Goal: Information Seeking & Learning: Learn about a topic

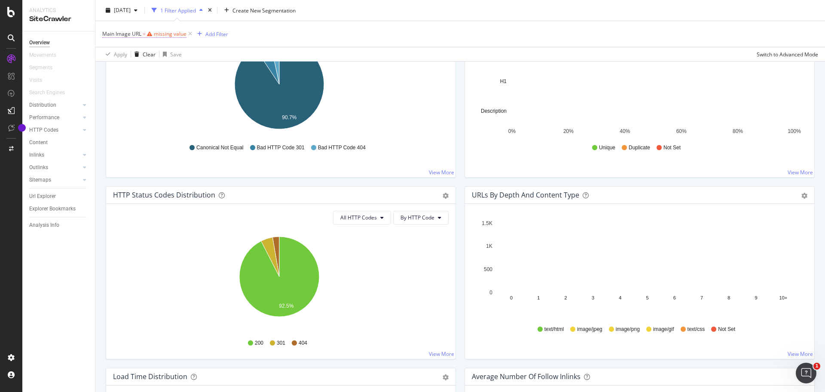
scroll to position [331, 0]
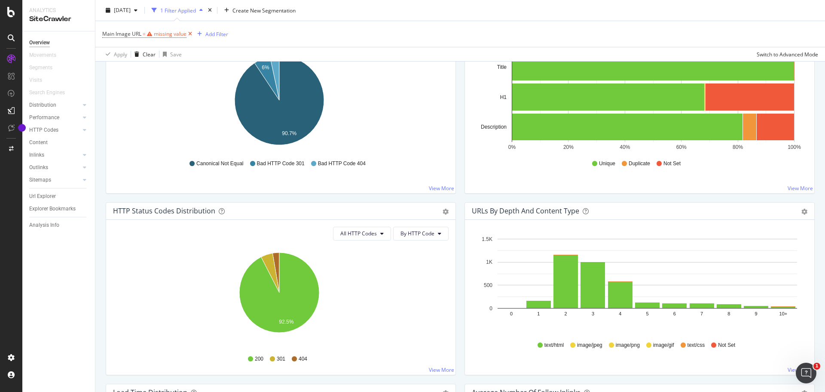
click at [190, 35] on icon at bounding box center [190, 34] width 7 height 9
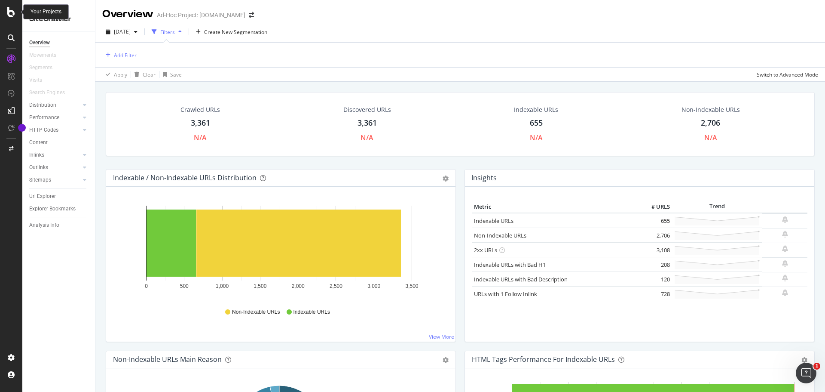
click at [15, 14] on icon at bounding box center [11, 12] width 8 height 10
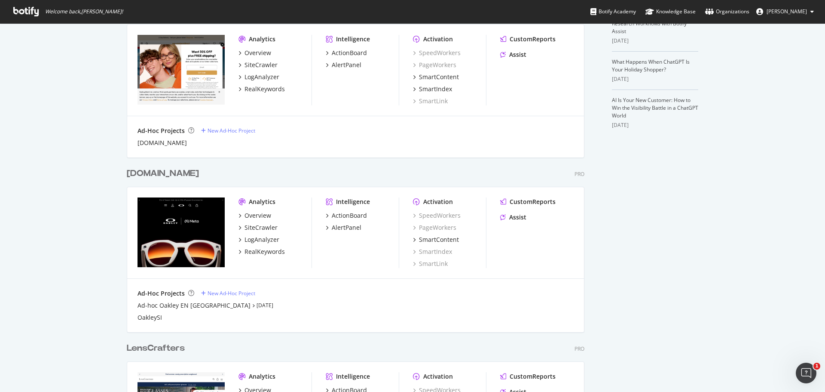
scroll to position [215, 0]
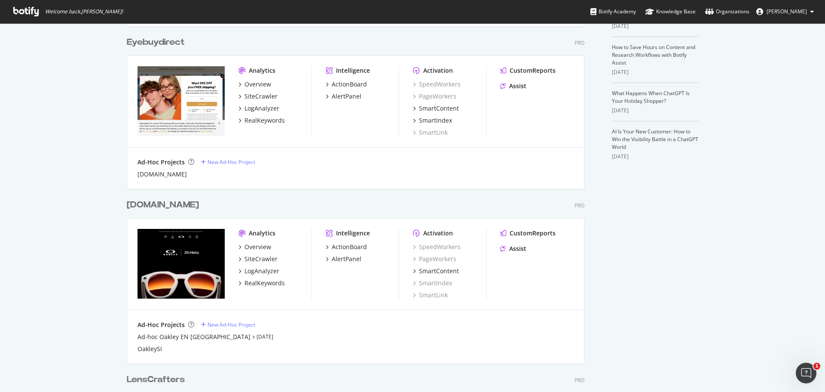
click at [161, 178] on div "Ad-Hoc Projects New Ad-Hoc Project Glasses.com" at bounding box center [355, 167] width 457 height 41
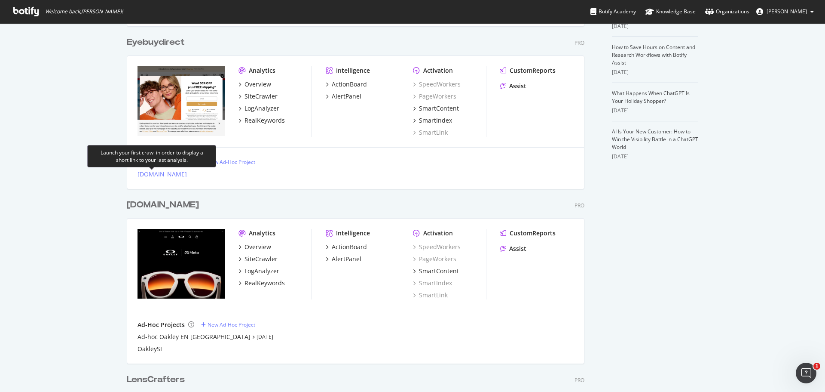
click at [159, 174] on div "[DOMAIN_NAME]" at bounding box center [162, 174] width 49 height 9
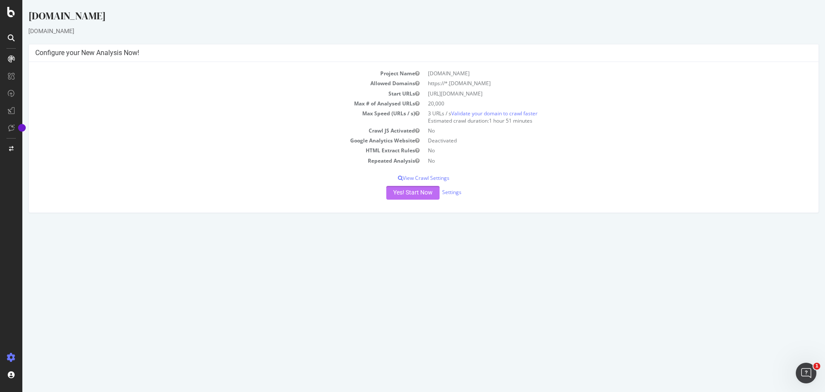
click at [419, 191] on button "Yes! Start Now" at bounding box center [412, 193] width 53 height 14
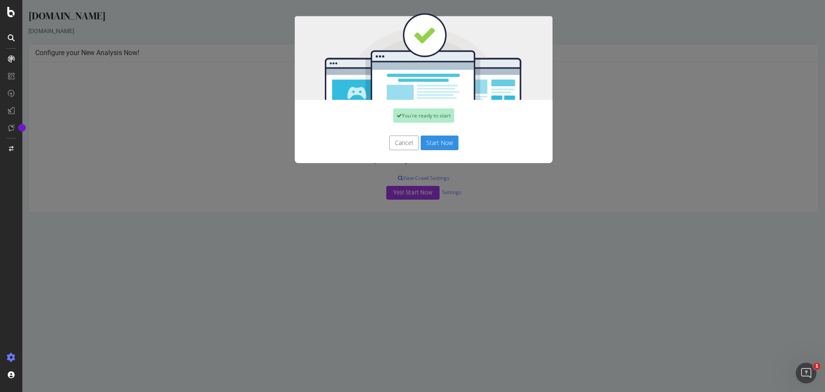
click at [431, 146] on button "Start Now" at bounding box center [440, 142] width 38 height 15
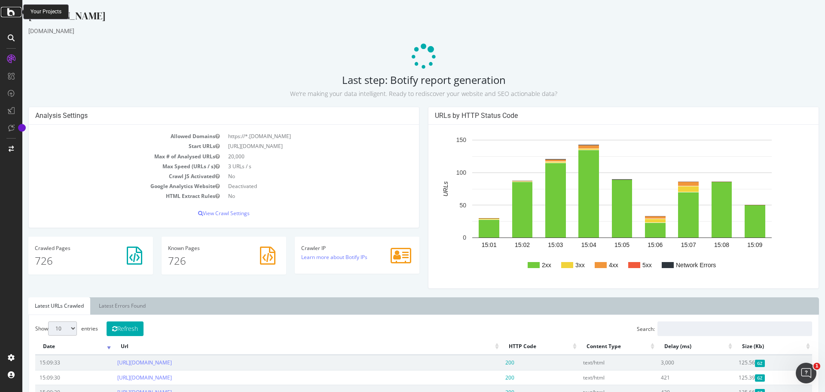
click at [12, 14] on icon at bounding box center [11, 12] width 8 height 10
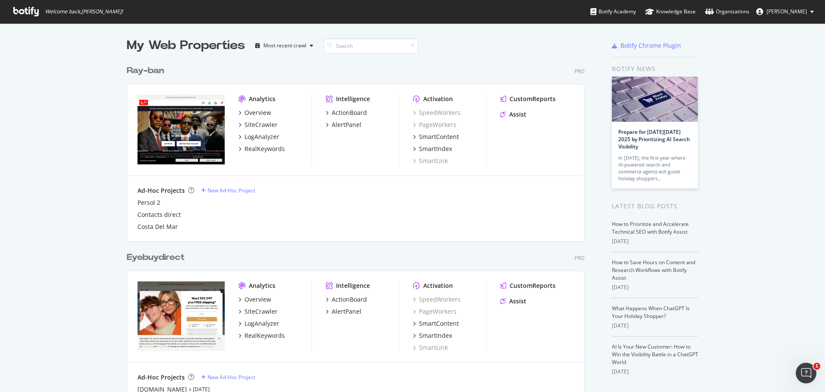
click at [178, 122] on img "grid" at bounding box center [181, 130] width 87 height 70
click at [260, 115] on div "Overview" at bounding box center [258, 112] width 27 height 9
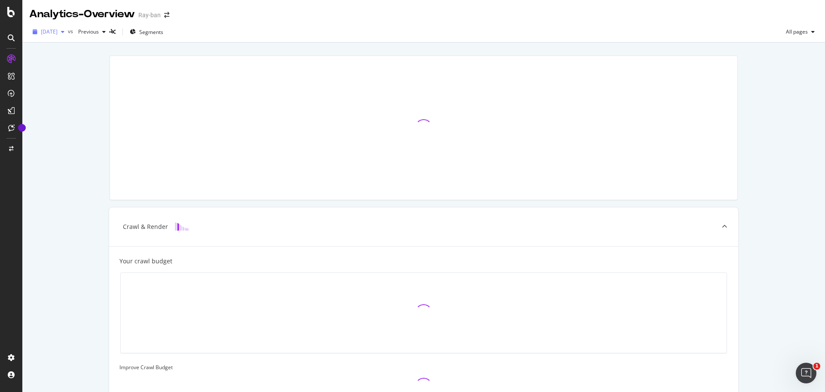
click at [58, 33] on span "[DATE]" at bounding box center [49, 31] width 17 height 7
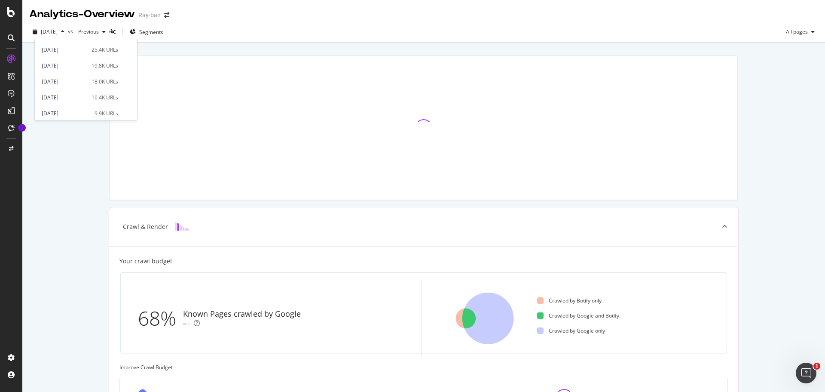
scroll to position [475, 0]
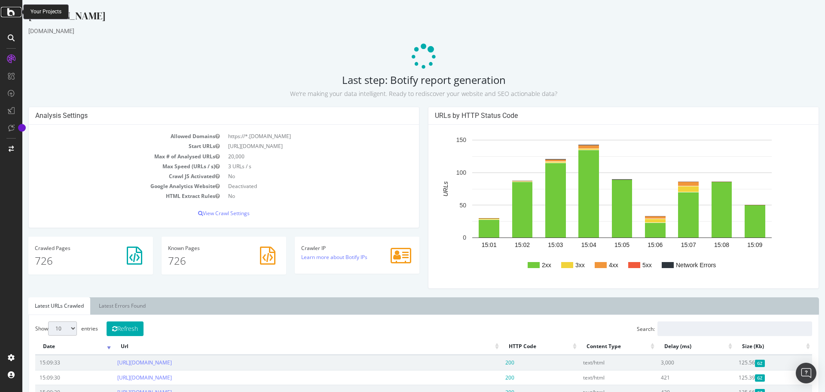
click at [14, 14] on icon at bounding box center [11, 12] width 8 height 10
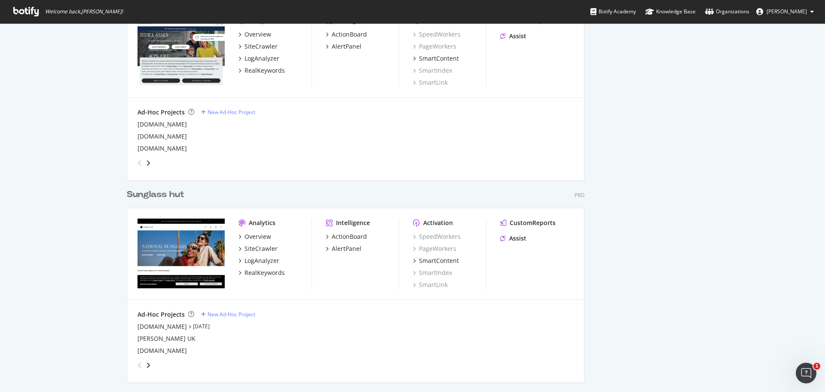
scroll to position [688, 0]
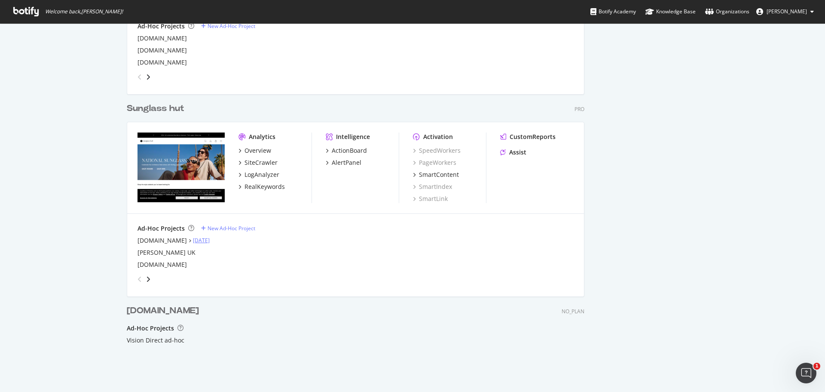
click at [205, 241] on link "Sep 18th 25" at bounding box center [201, 239] width 17 height 7
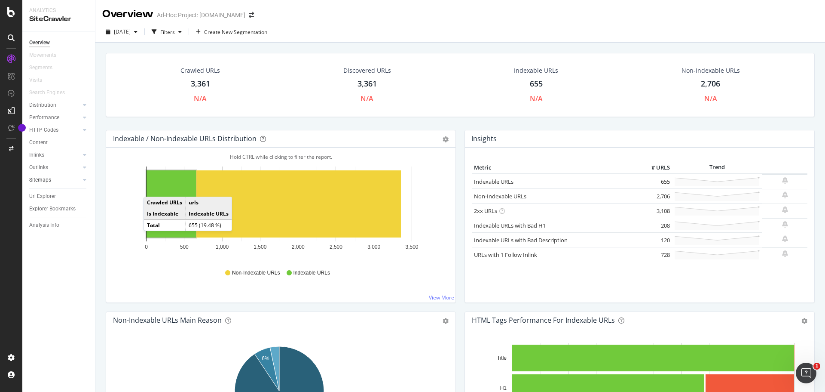
click at [62, 177] on link "Sitemaps" at bounding box center [54, 179] width 51 height 9
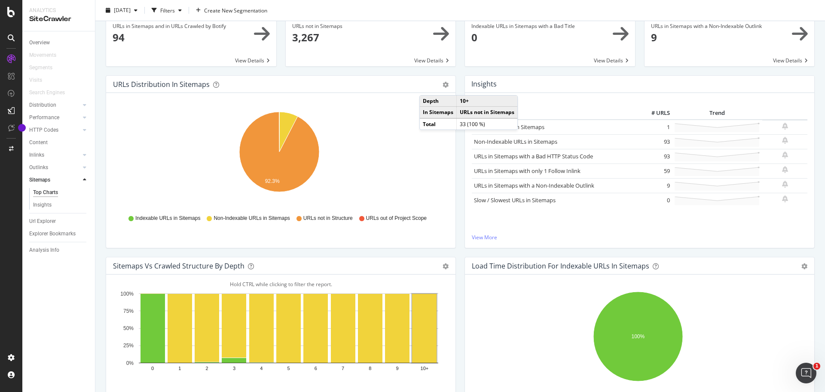
scroll to position [38, 0]
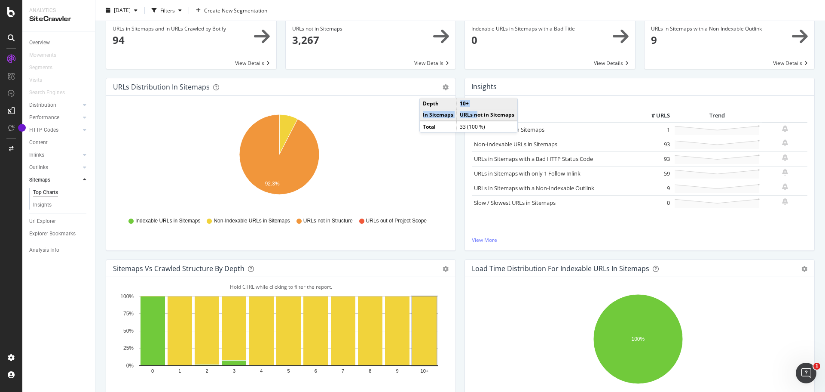
drag, startPoint x: 448, startPoint y: 101, endPoint x: 478, endPoint y: 109, distance: 31.1
click at [478, 109] on tbody "Depth 10+ In Sitemaps URLs not in Sitemaps" at bounding box center [469, 109] width 98 height 22
click at [808, 105] on div "Insights Metric # URLS Trend Indexable URLs in Sitemaps 1 Non-Indexable URLs in…" at bounding box center [639, 168] width 359 height 181
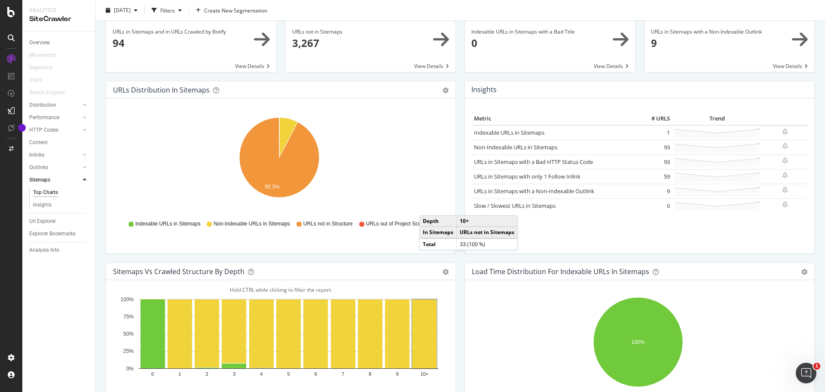
scroll to position [0, 0]
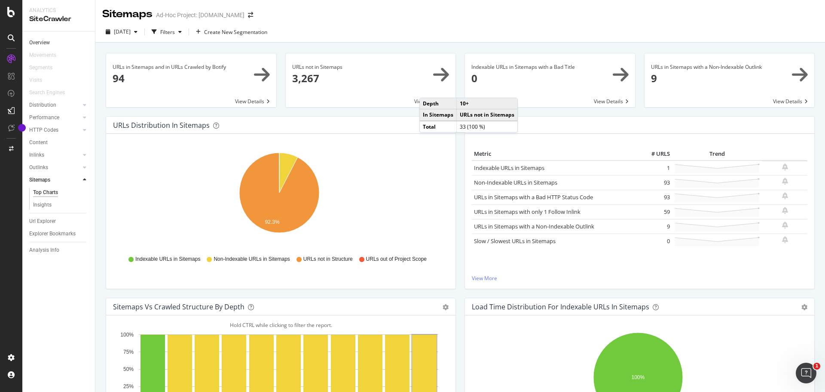
click at [53, 41] on link "Overview" at bounding box center [59, 42] width 60 height 9
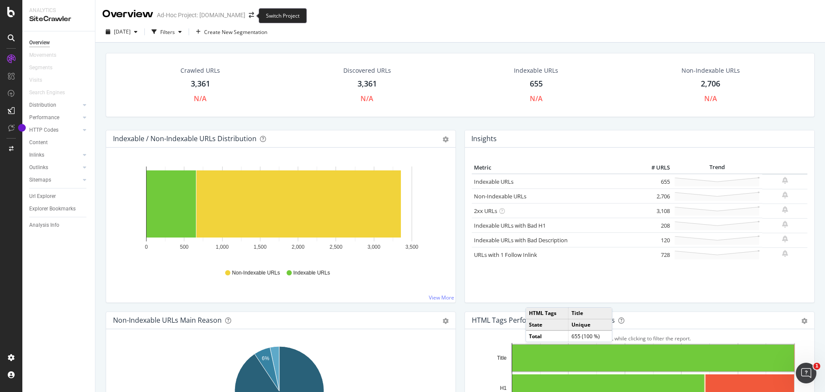
click at [246, 15] on span at bounding box center [251, 15] width 12 height 6
click at [236, 15] on div "Ad-Hoc Project: fostergrant.com" at bounding box center [201, 15] width 89 height 9
click at [249, 15] on icon "arrow-right-arrow-left" at bounding box center [251, 15] width 5 height 6
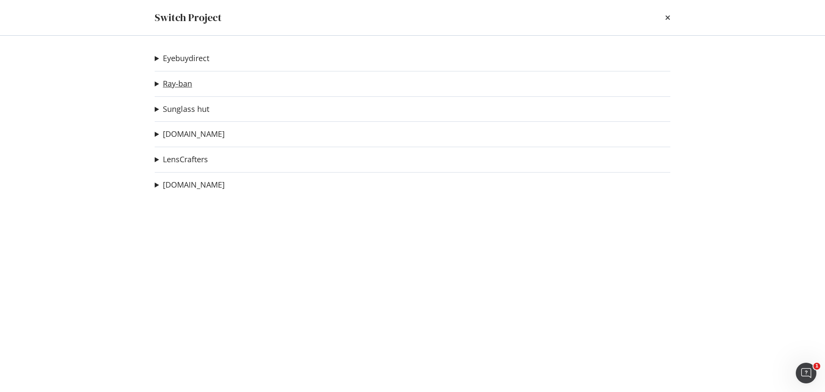
click at [179, 84] on link "Ray-ban" at bounding box center [177, 83] width 29 height 9
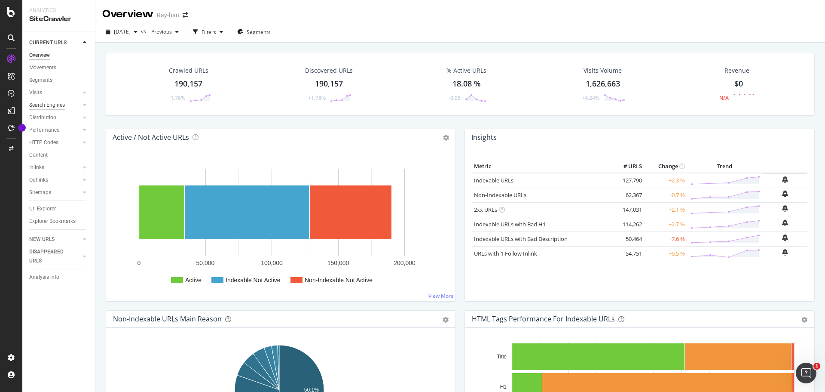
click at [43, 101] on div "Search Engines" at bounding box center [47, 105] width 36 height 9
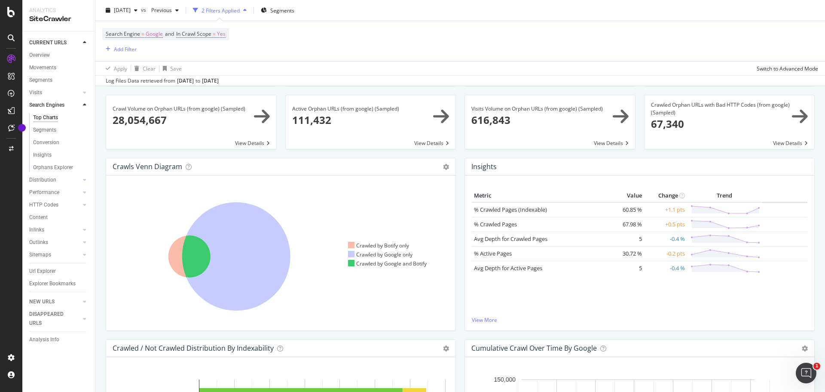
scroll to position [86, 0]
click at [237, 235] on icon at bounding box center [236, 256] width 108 height 108
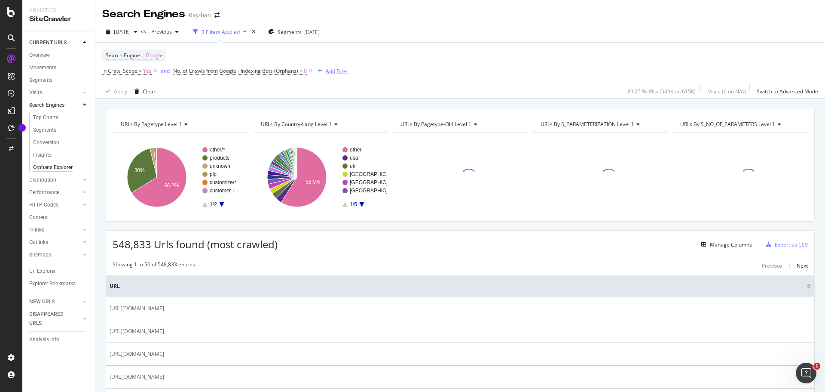
click at [331, 71] on div "Add Filter" at bounding box center [337, 70] width 23 height 7
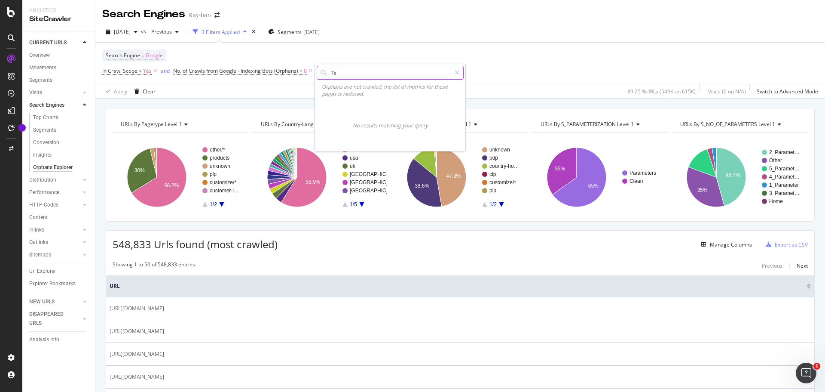
type input "7"
type input "/usa"
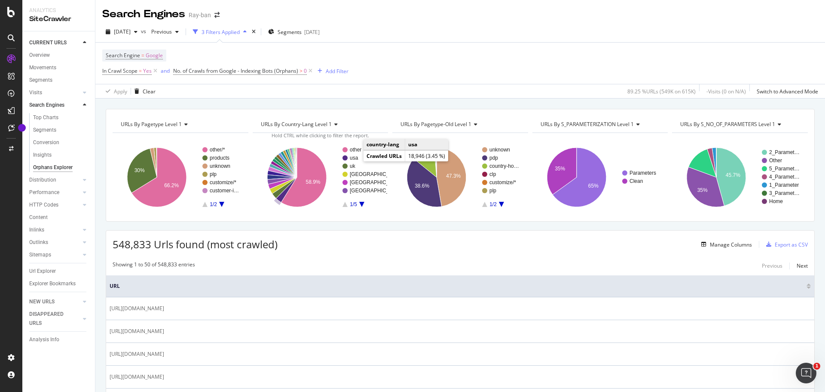
click at [354, 158] on text "usa" at bounding box center [354, 158] width 9 height 6
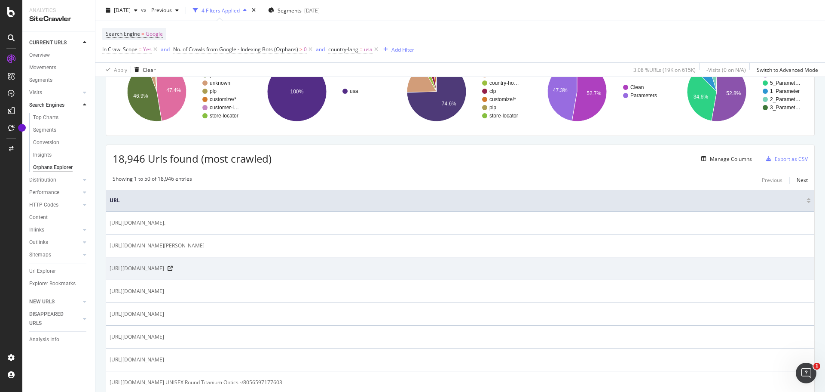
scroll to position [86, 0]
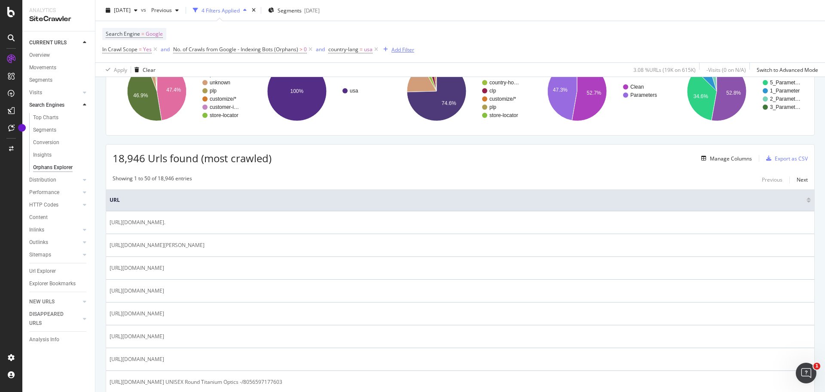
click at [399, 49] on div "Add Filter" at bounding box center [403, 49] width 23 height 7
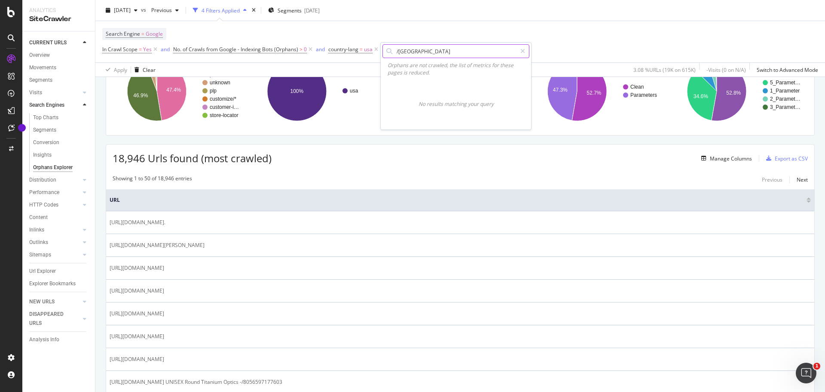
click at [413, 51] on input "/usa" at bounding box center [456, 51] width 121 height 13
type input "/"
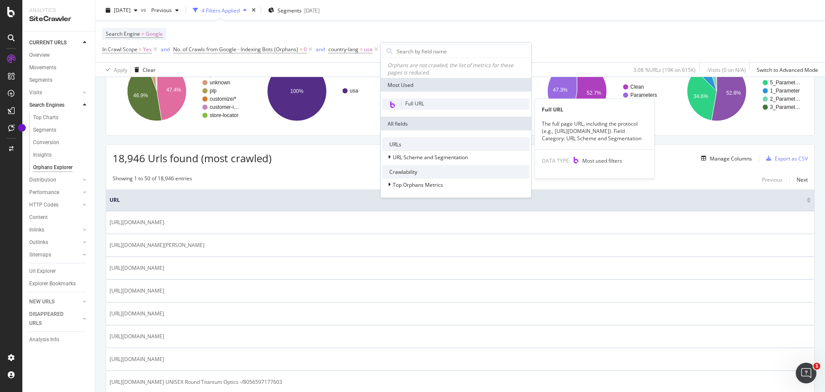
click at [424, 101] on span "Full URL" at bounding box center [414, 103] width 19 height 7
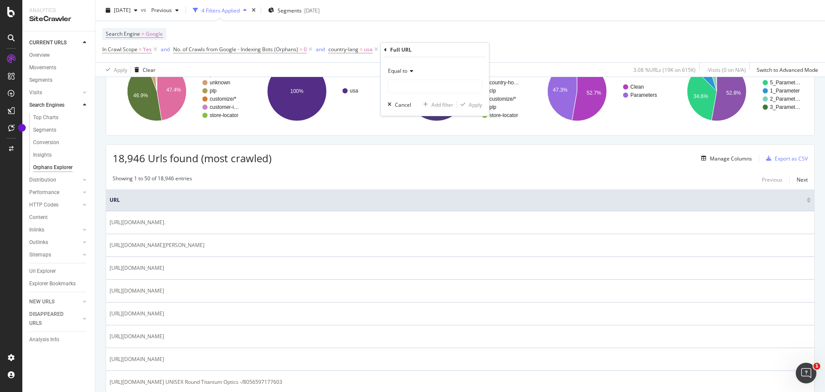
click at [407, 69] on span "Equal to" at bounding box center [397, 70] width 19 height 7
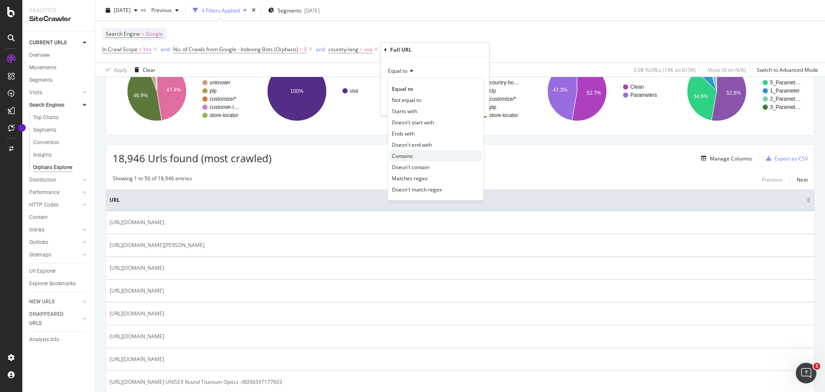
click at [417, 153] on div "Contains" at bounding box center [436, 155] width 92 height 11
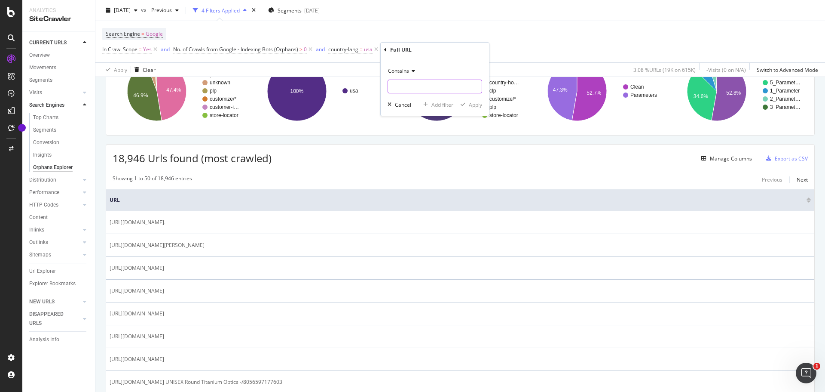
click at [404, 84] on input "text" at bounding box center [435, 87] width 94 height 14
type input "image"
click at [477, 105] on div "Apply" at bounding box center [475, 104] width 13 height 7
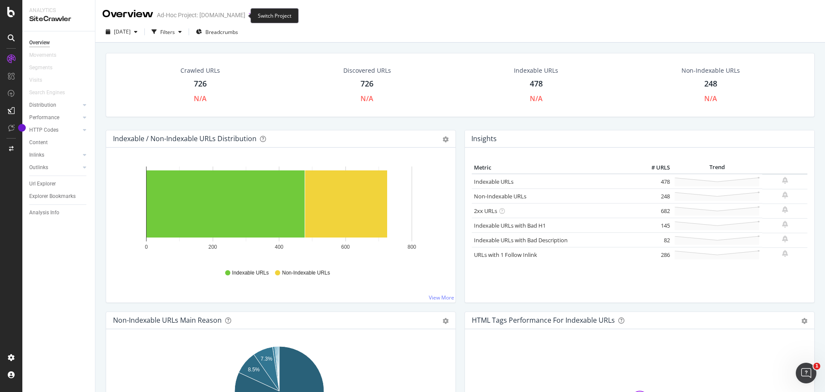
click at [249, 16] on icon "arrow-right-arrow-left" at bounding box center [251, 15] width 5 height 6
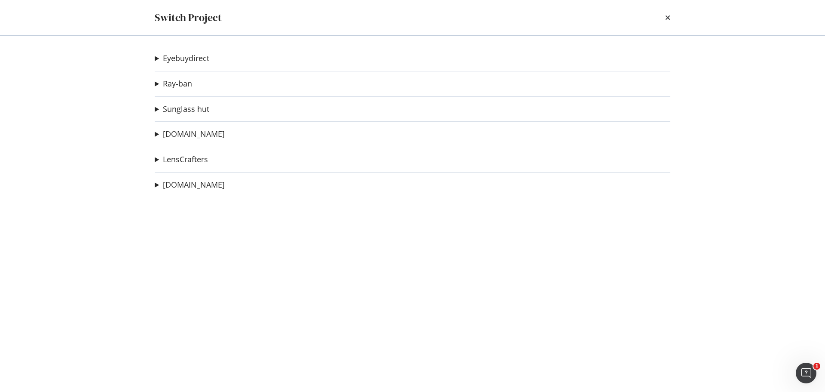
click at [155, 181] on summary "[DOMAIN_NAME]" at bounding box center [190, 184] width 70 height 11
click at [155, 164] on summary "LensCrafters" at bounding box center [181, 159] width 53 height 11
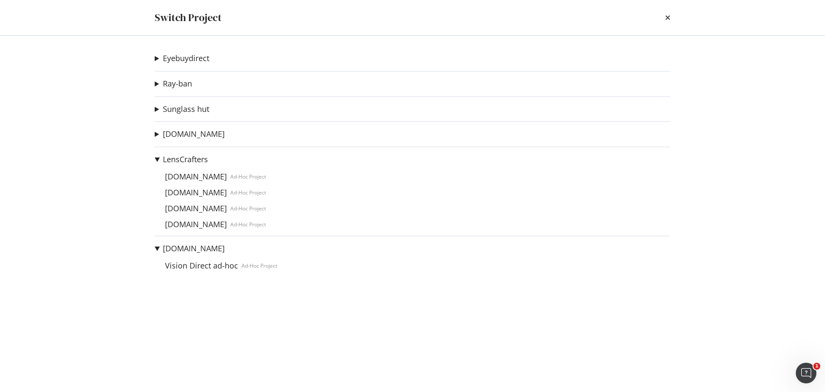
click at [156, 140] on summary "[DOMAIN_NAME]" at bounding box center [190, 134] width 70 height 11
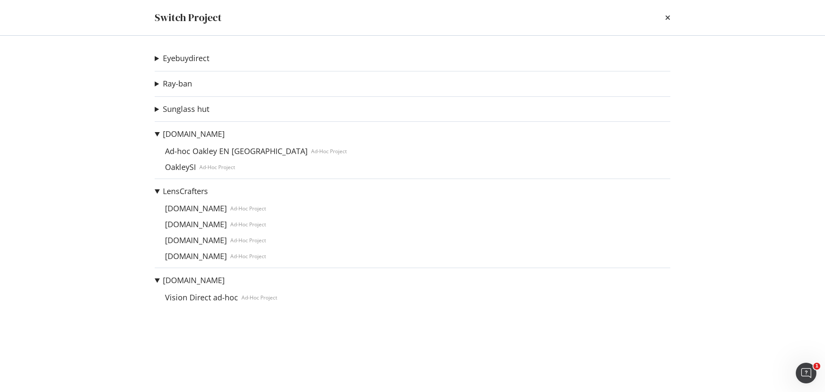
click at [156, 113] on summary "Sunglass hut" at bounding box center [182, 109] width 55 height 11
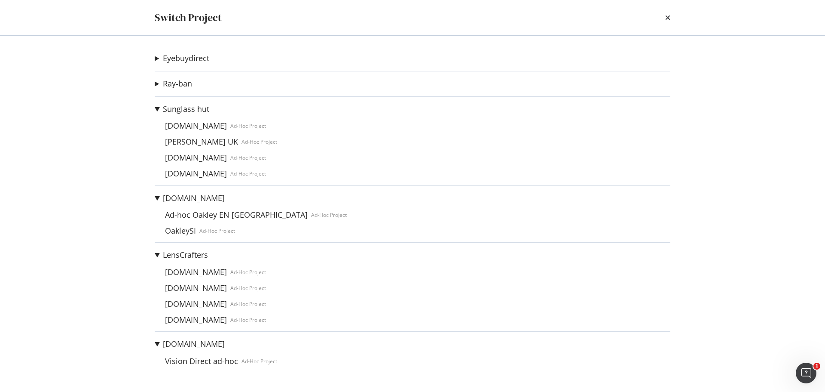
click at [157, 96] on div "modal" at bounding box center [413, 96] width 516 height 0
click at [160, 86] on summary "Ray-ban" at bounding box center [173, 83] width 37 height 11
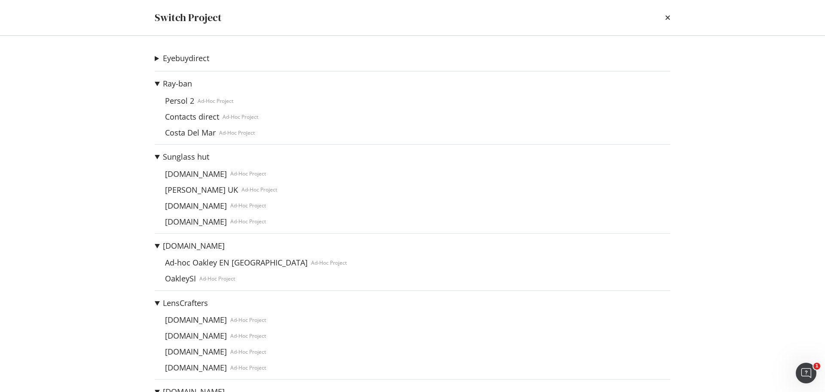
click at [154, 59] on div "Eyebuydirect [DOMAIN_NAME] Ad-Hoc Project Ray-ban Persol 2 Ad-Hoc Project Conta…" at bounding box center [413, 214] width 550 height 356
click at [159, 58] on summary "Eyebuydirect" at bounding box center [182, 58] width 55 height 11
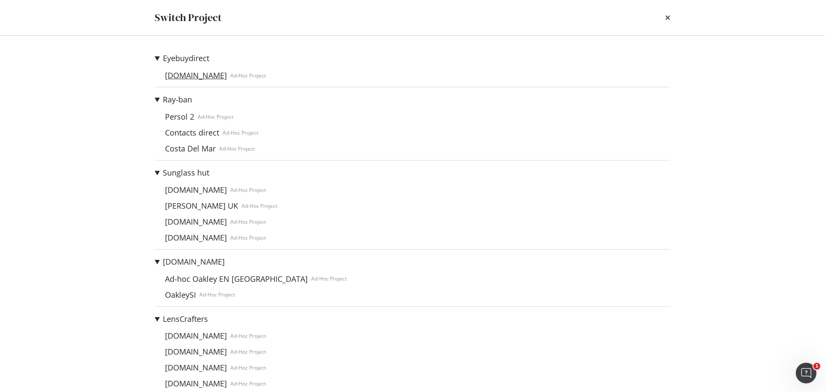
click at [199, 77] on link "[DOMAIN_NAME]" at bounding box center [196, 75] width 69 height 9
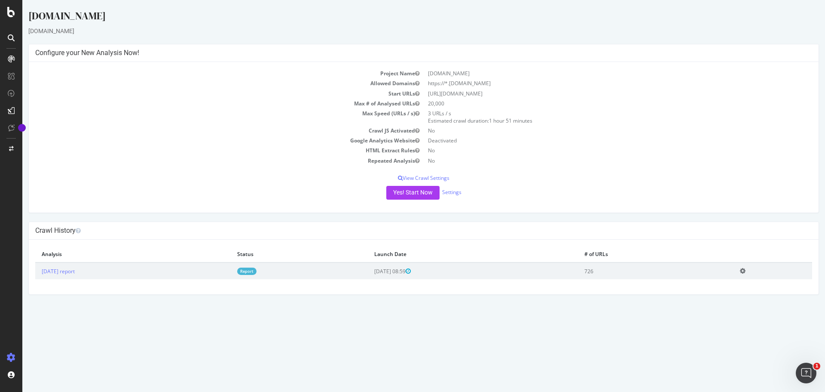
click at [257, 271] on link "Report" at bounding box center [246, 270] width 19 height 7
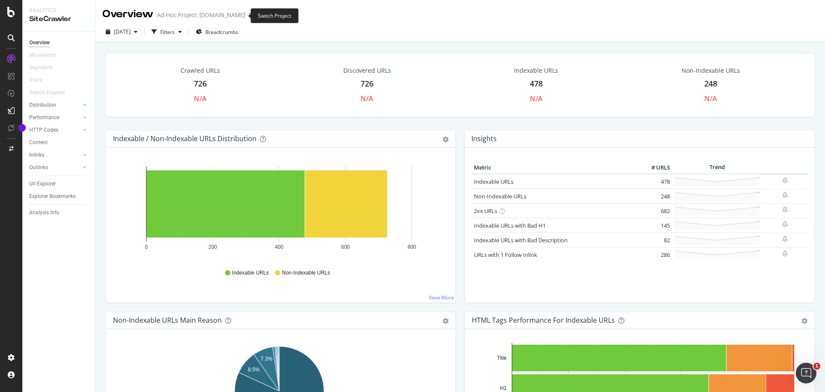
click at [249, 14] on icon "arrow-right-arrow-left" at bounding box center [251, 15] width 5 height 6
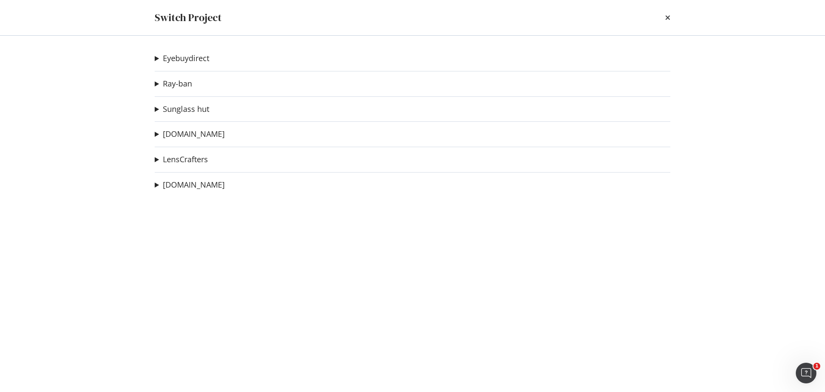
click at [179, 65] on div "Eyebuydirect Glasses.com Ad-Hoc Project Ray-ban Persol 2 Ad-Hoc Project Contact…" at bounding box center [413, 214] width 550 height 356
click at [161, 62] on summary "Eyebuydirect" at bounding box center [182, 58] width 55 height 11
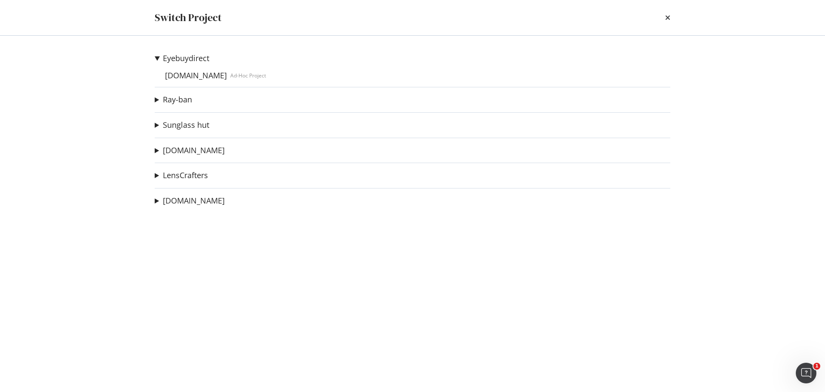
click at [158, 97] on summary "Ray-ban" at bounding box center [173, 99] width 37 height 11
click at [160, 172] on summary "Sunglass hut" at bounding box center [182, 172] width 55 height 11
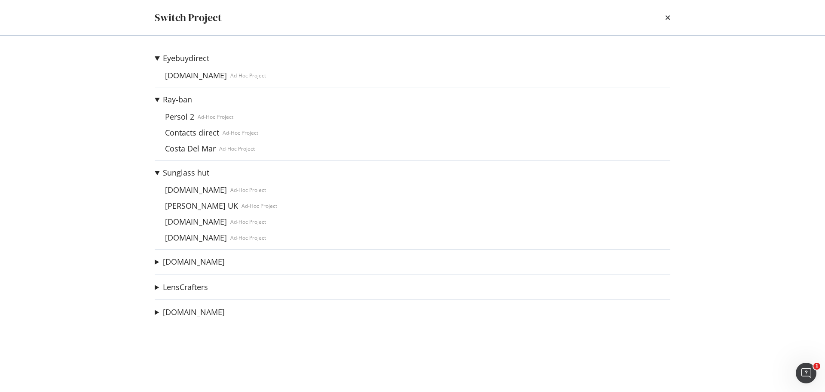
click at [152, 261] on div "Eyebuydirect Glasses.com Ad-Hoc Project Ray-ban Persol 2 Ad-Hoc Project Contact…" at bounding box center [413, 214] width 550 height 356
click at [158, 261] on summary "Oakley.com" at bounding box center [190, 261] width 70 height 11
click at [154, 319] on div "Eyebuydirect Glasses.com Ad-Hoc Project Ray-ban Persol 2 Ad-Hoc Project Contact…" at bounding box center [413, 214] width 550 height 356
click at [157, 322] on summary "LensCrafters" at bounding box center [181, 318] width 53 height 11
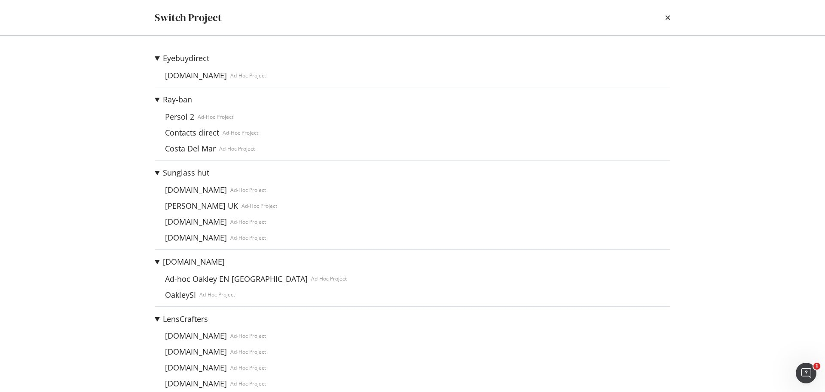
scroll to position [39, 0]
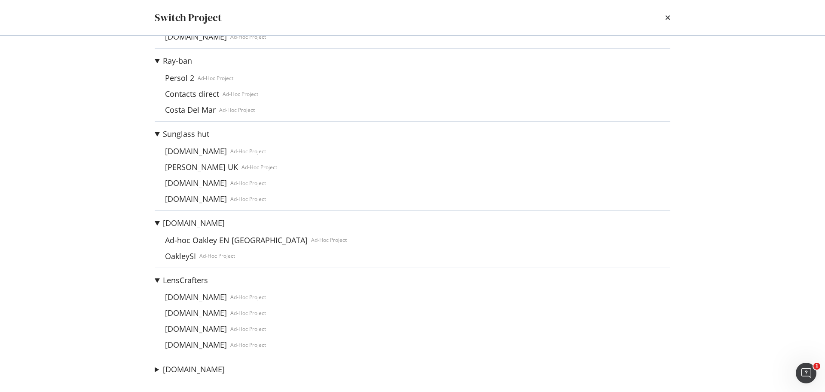
click at [157, 370] on summary "visiondirect.co.uk" at bounding box center [190, 369] width 70 height 11
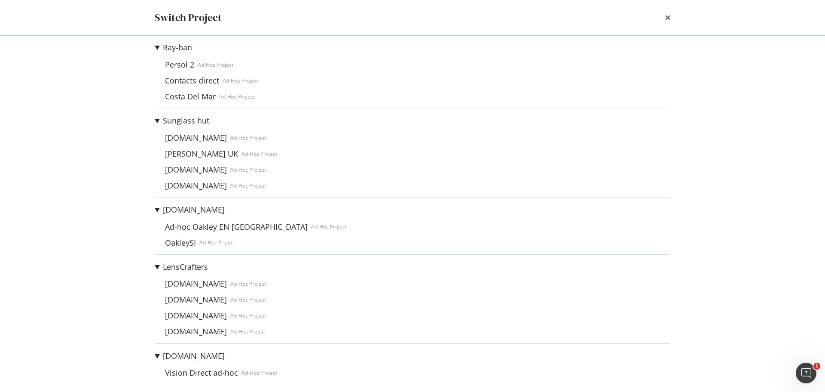
scroll to position [55, 0]
